Goal: Navigation & Orientation: Find specific page/section

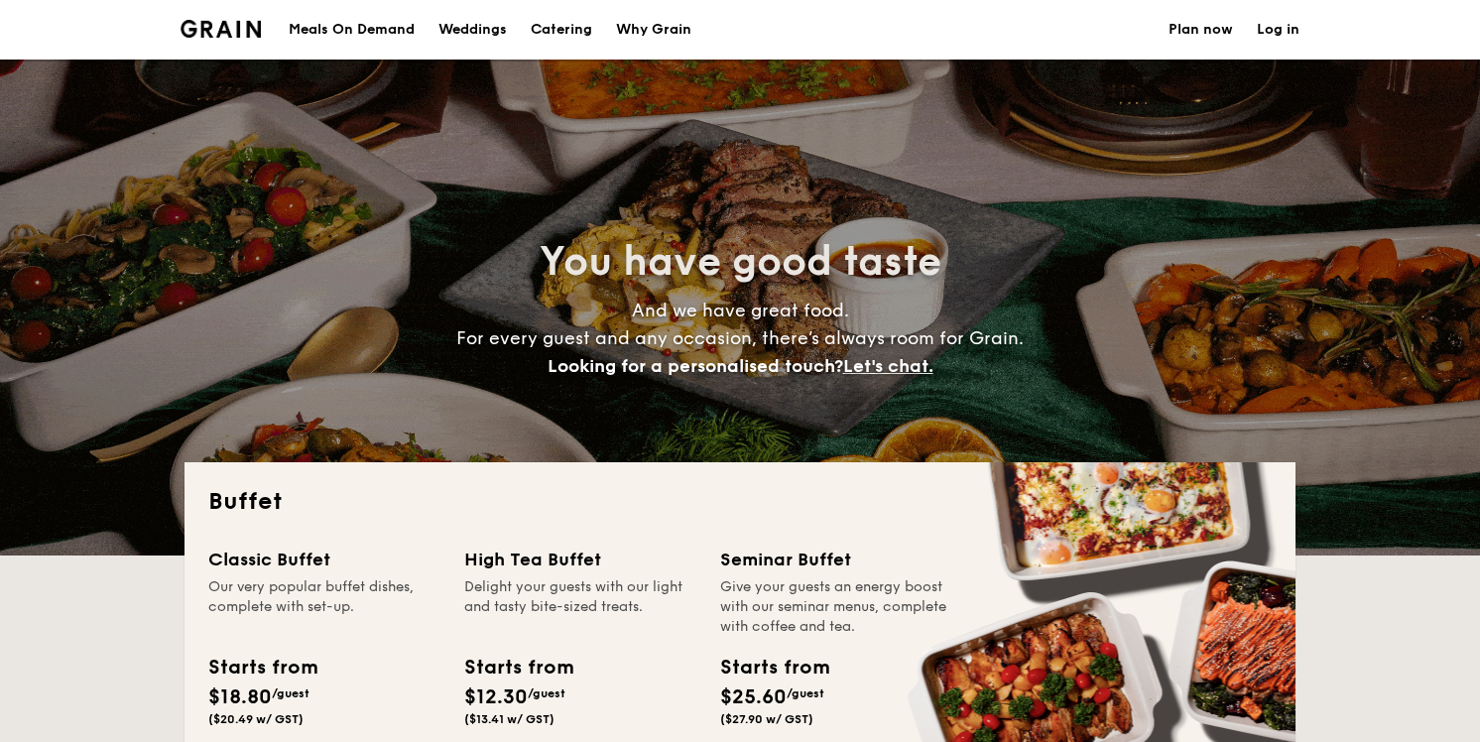
select select
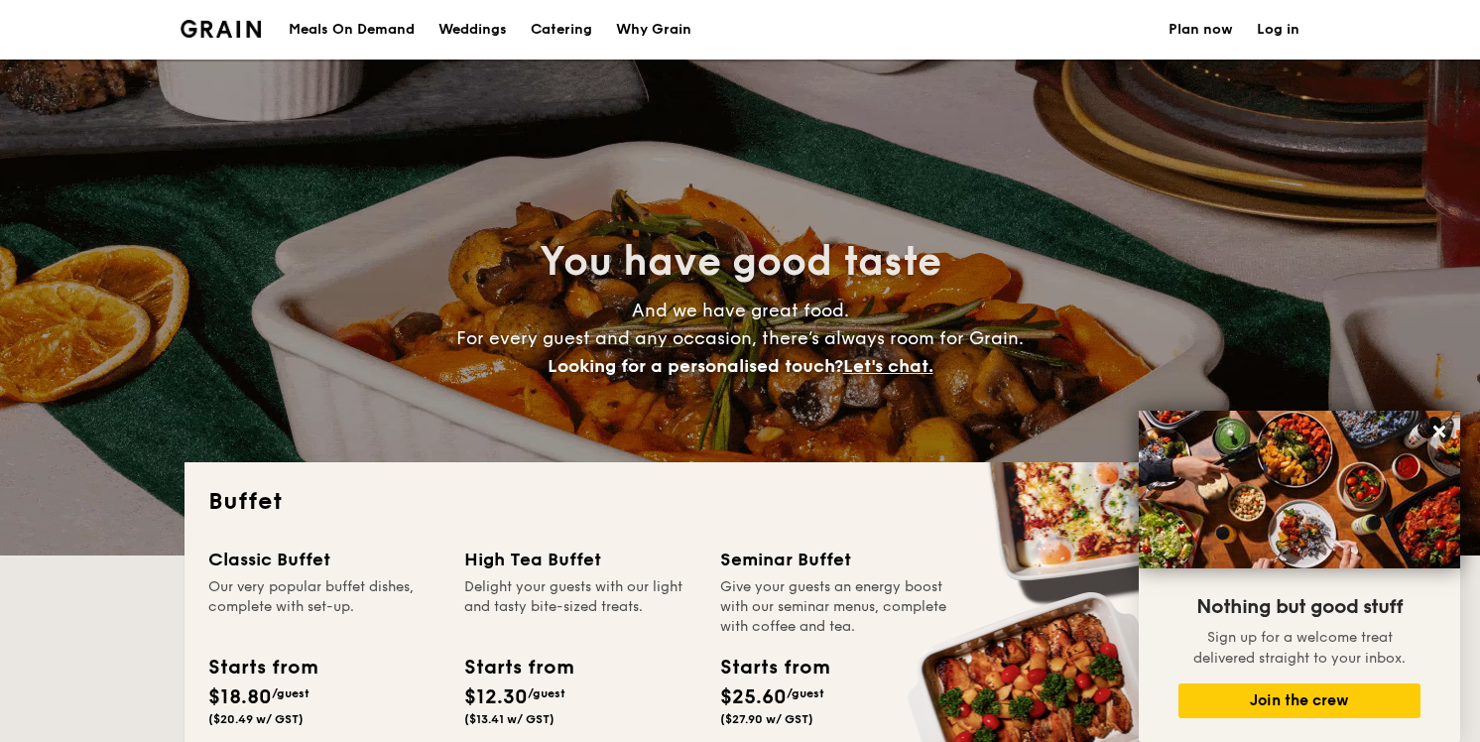
click at [554, 28] on h1 "Catering" at bounding box center [561, 30] width 61 height 60
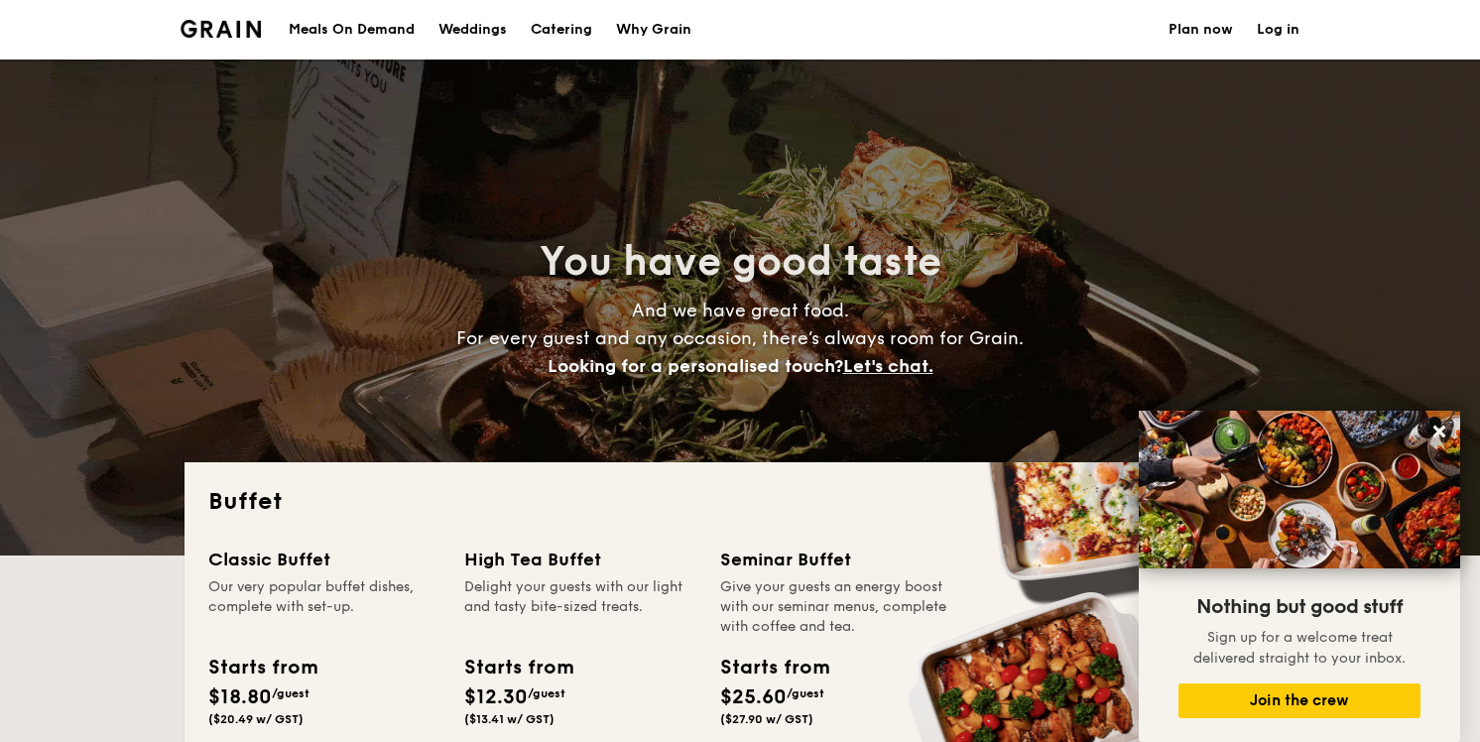
click at [554, 28] on h1 "Catering" at bounding box center [561, 30] width 61 height 60
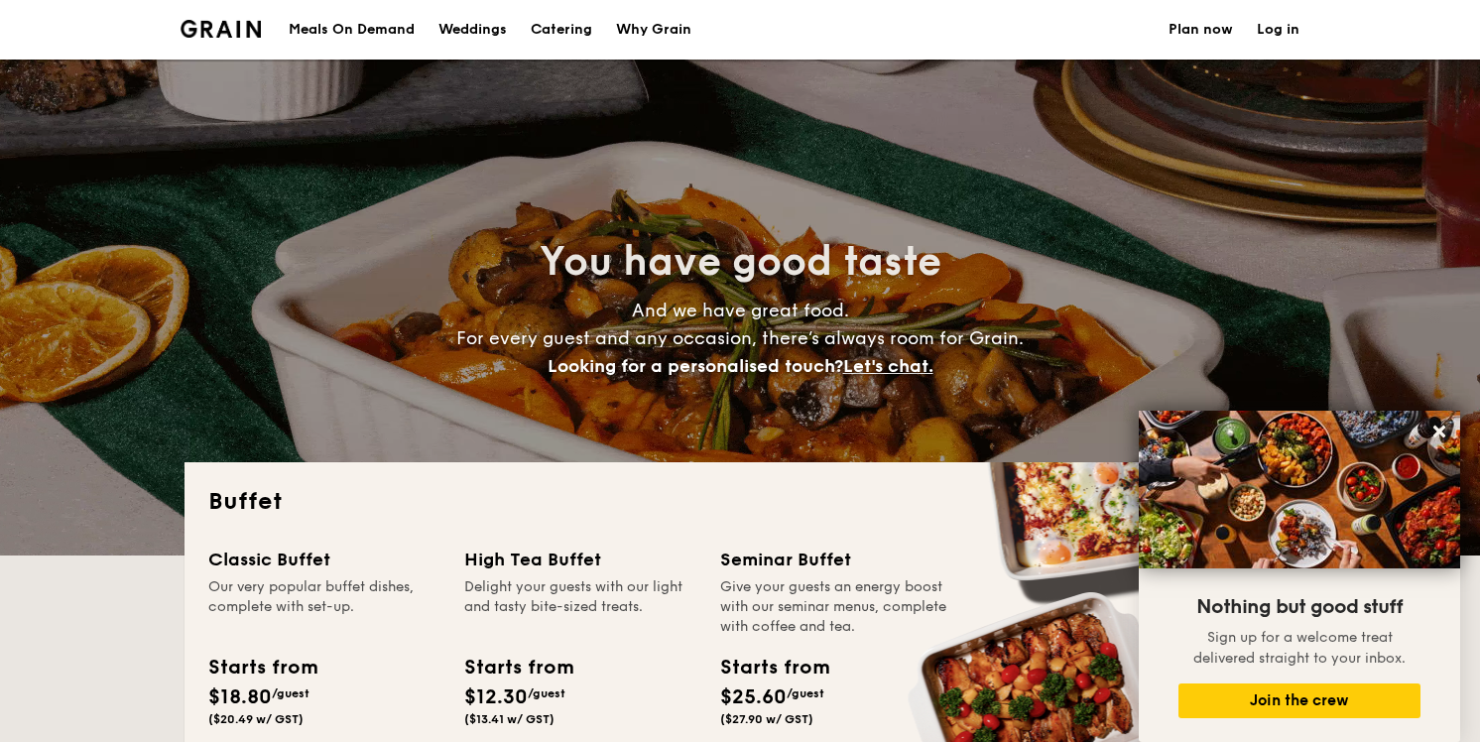
click at [554, 28] on h1 "Catering" at bounding box center [561, 30] width 61 height 60
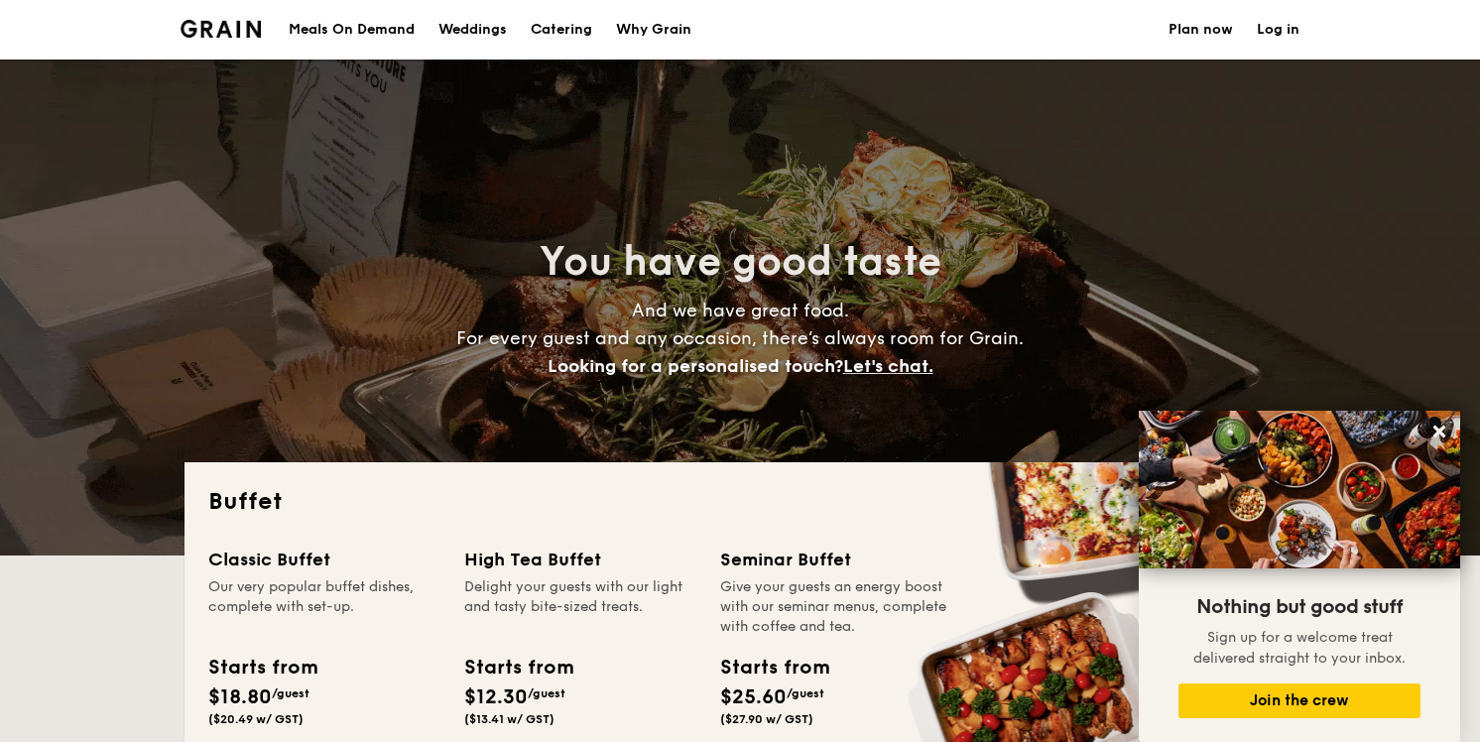
click at [554, 28] on h1 "Catering" at bounding box center [561, 30] width 61 height 60
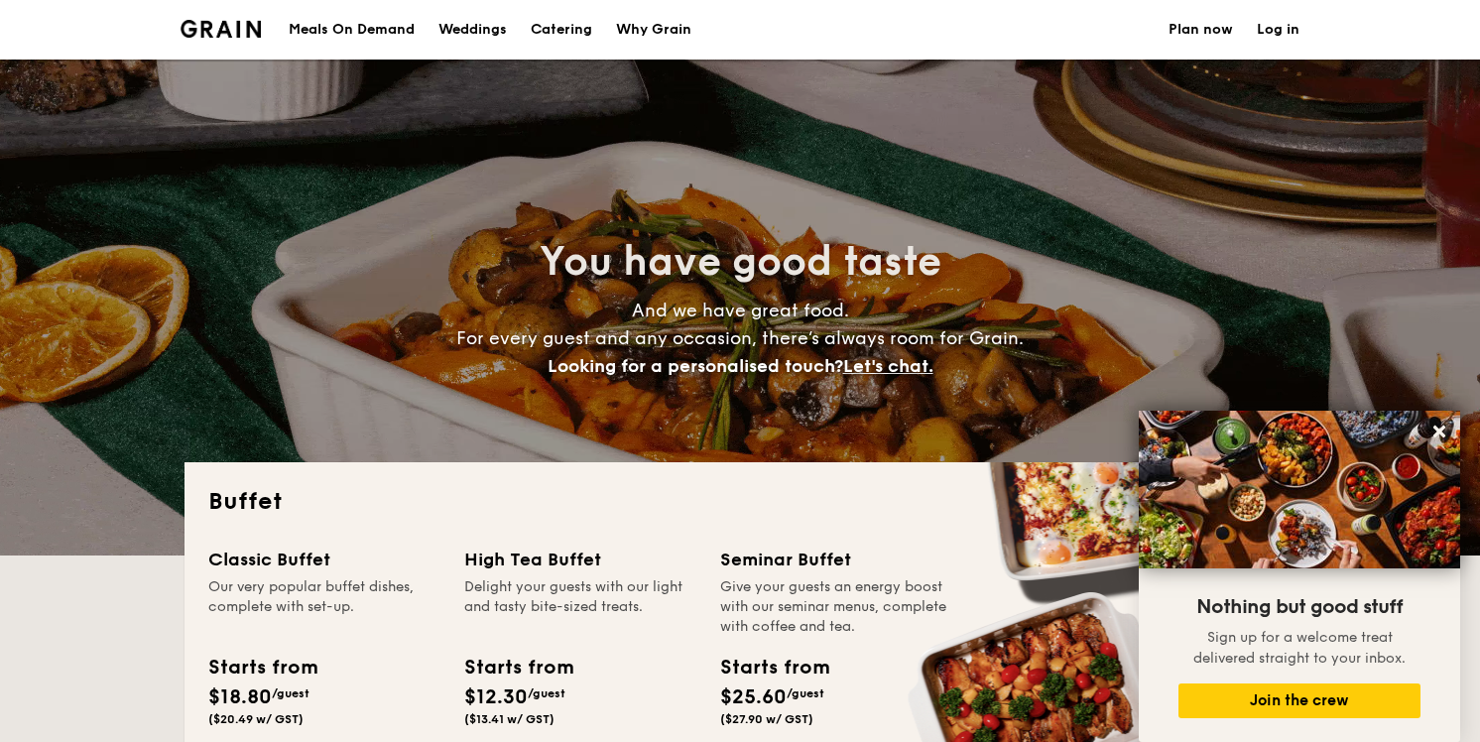
click at [554, 28] on h1 "Catering" at bounding box center [561, 30] width 61 height 60
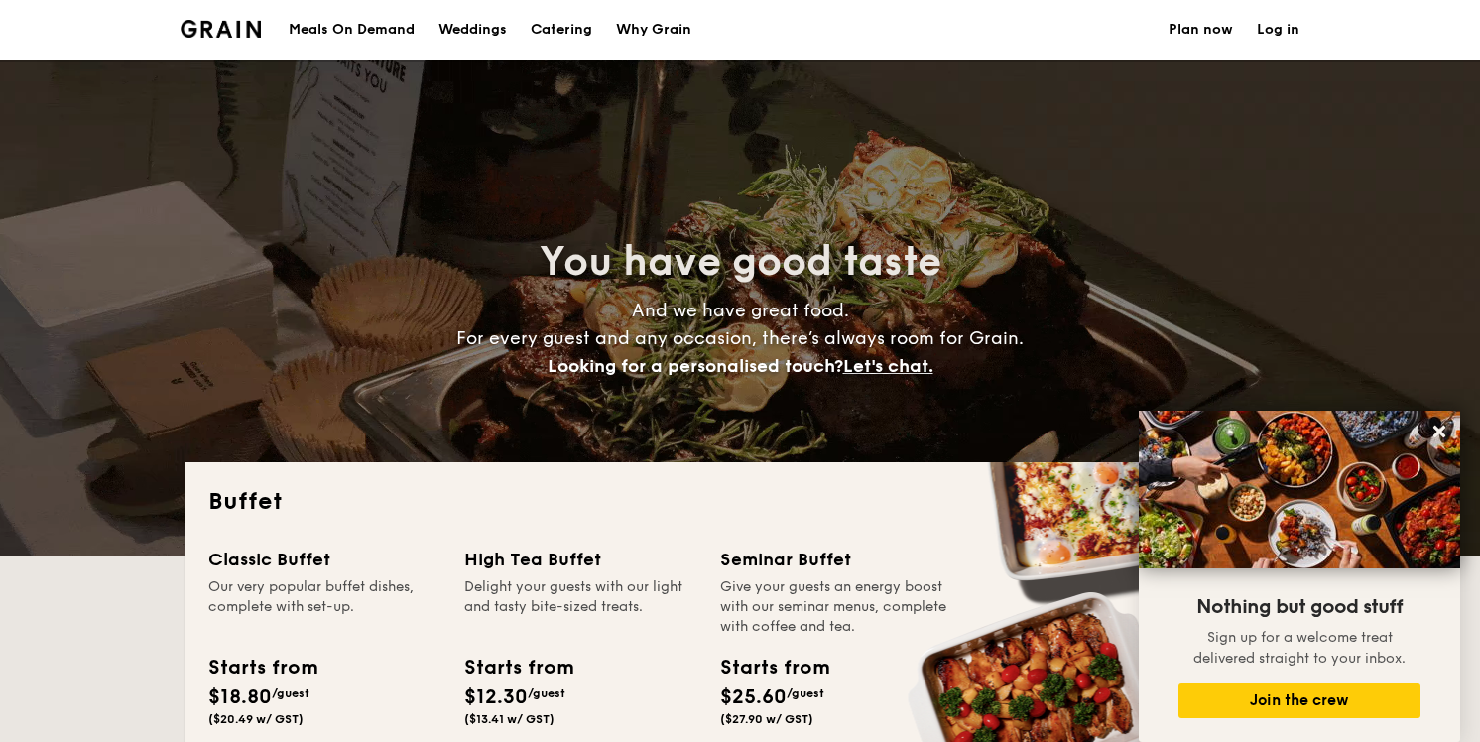
click at [554, 28] on h1 "Catering" at bounding box center [561, 30] width 61 height 60
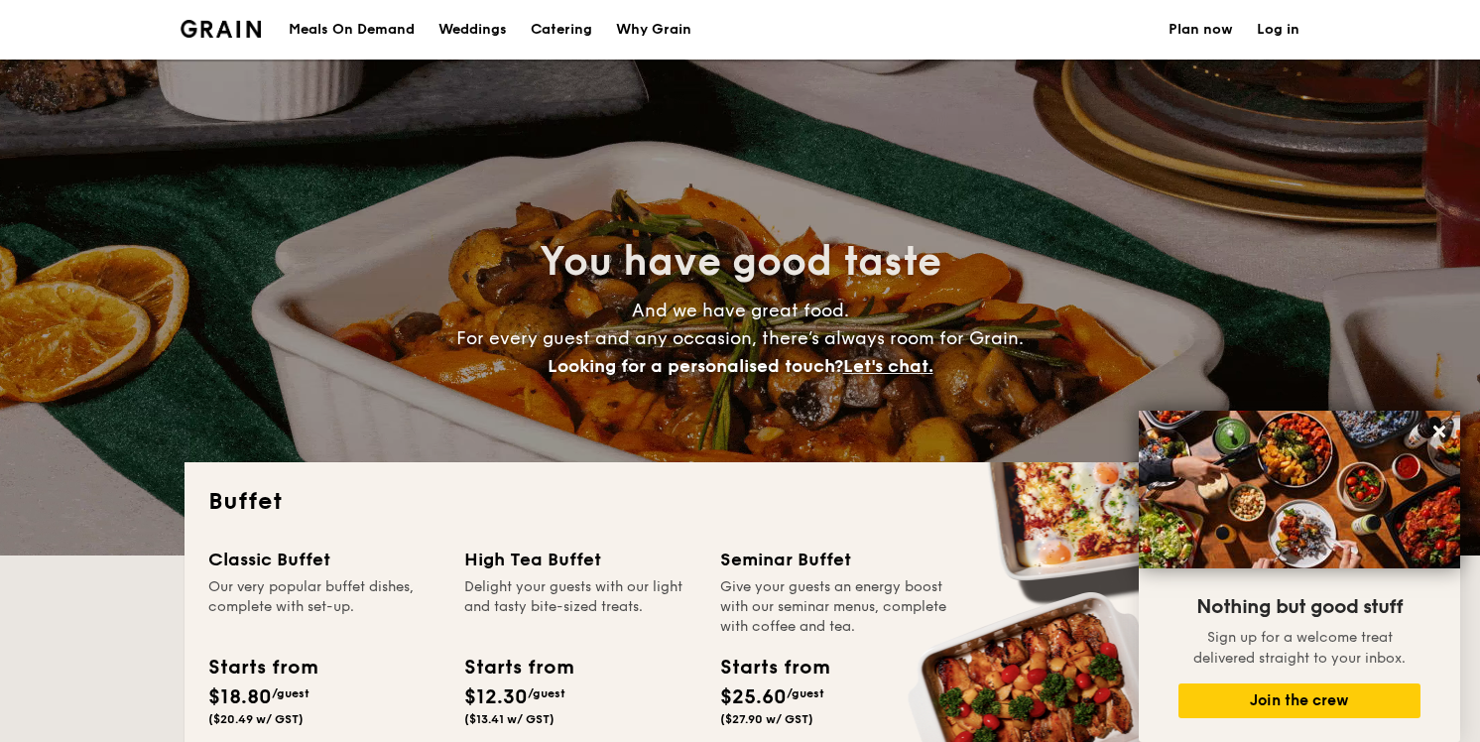
click at [562, 19] on h1 "Catering" at bounding box center [561, 30] width 61 height 60
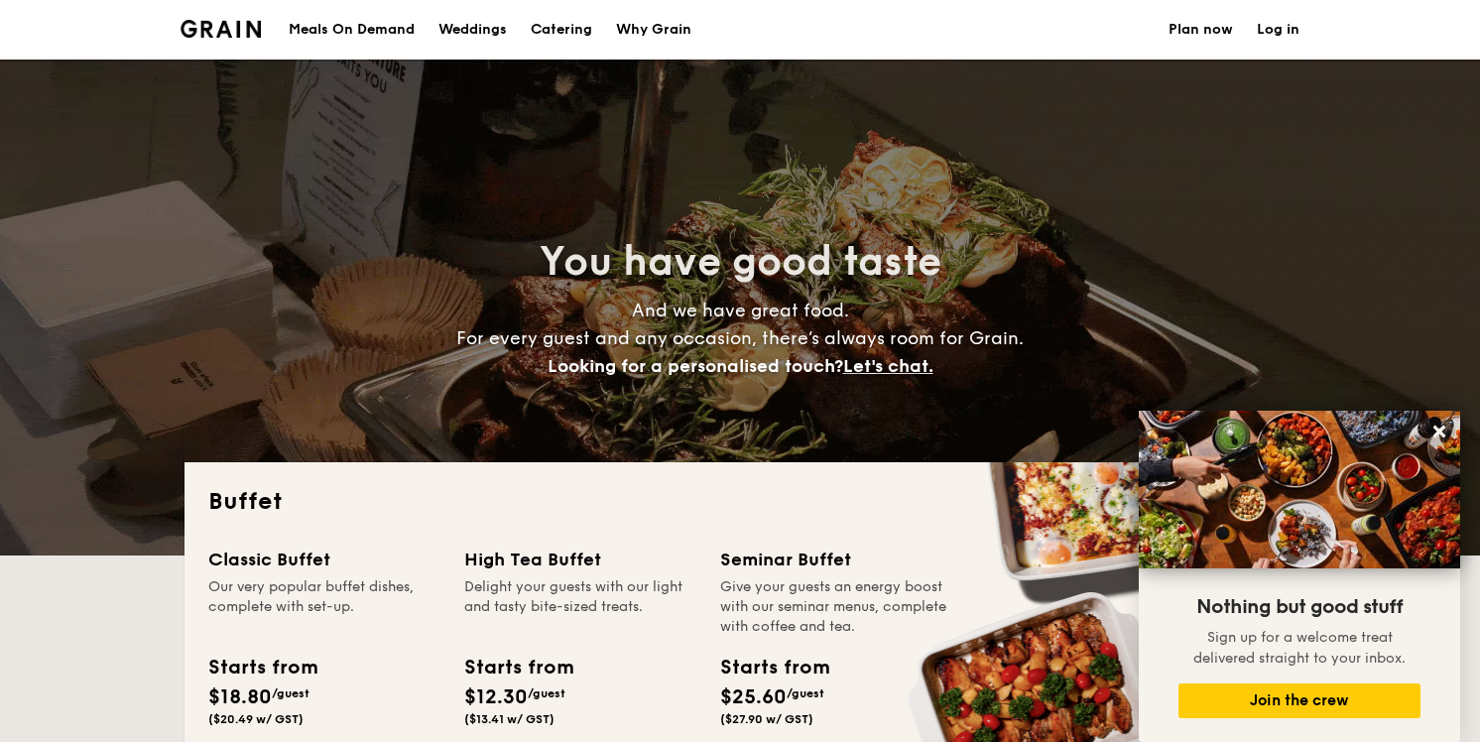
click at [562, 19] on h1 "Catering" at bounding box center [561, 30] width 61 height 60
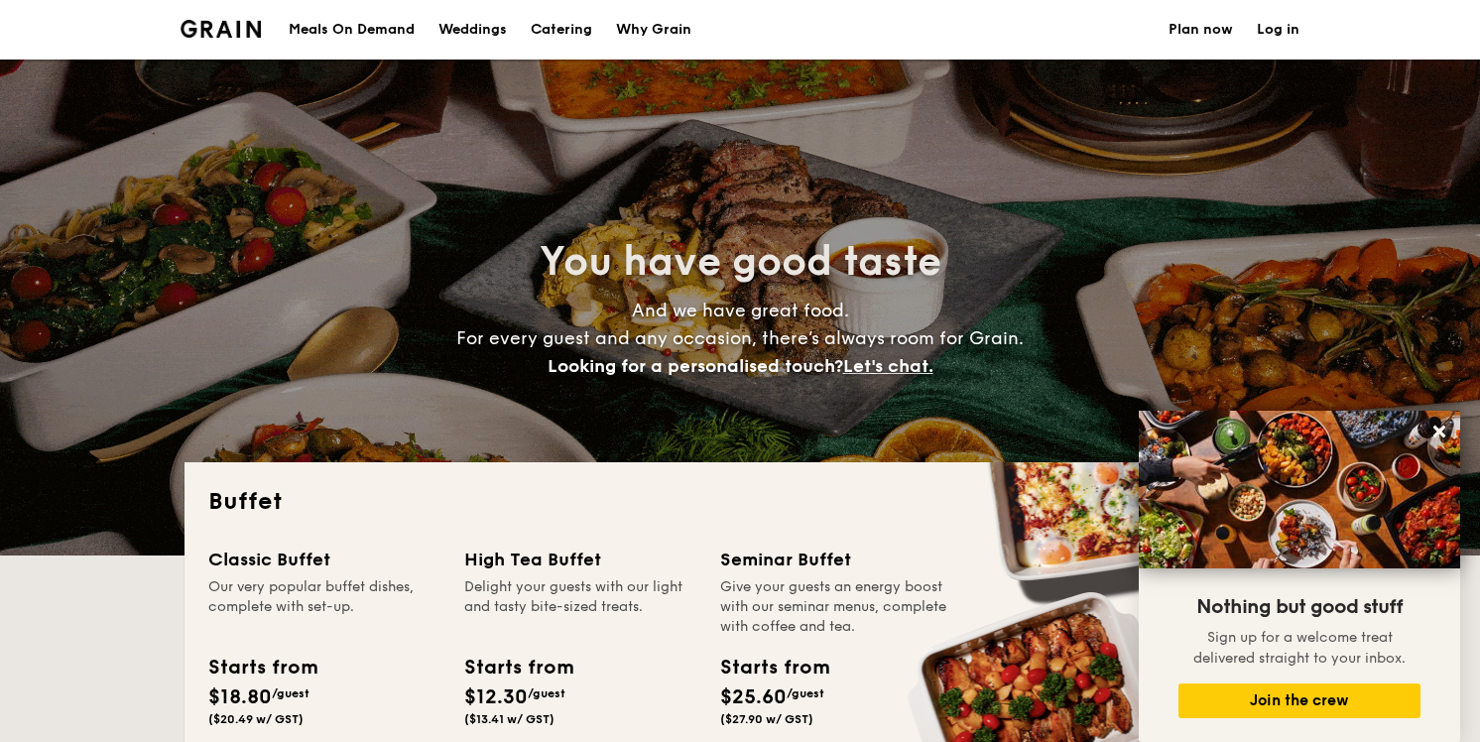
click at [407, 34] on div "Meals On Demand" at bounding box center [352, 30] width 126 height 60
